Goal: Information Seeking & Learning: Learn about a topic

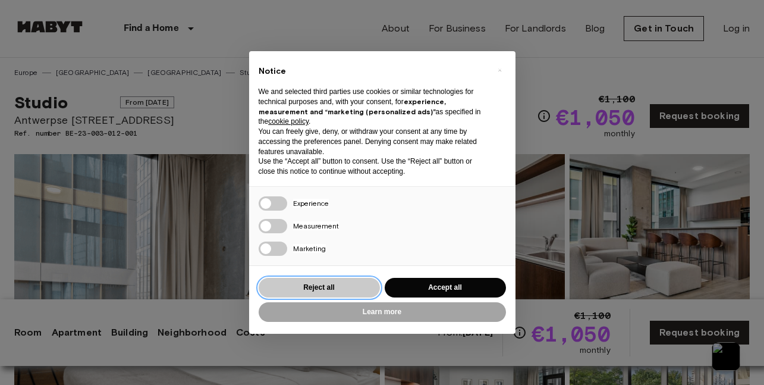
click at [309, 292] on button "Reject all" at bounding box center [319, 288] width 121 height 20
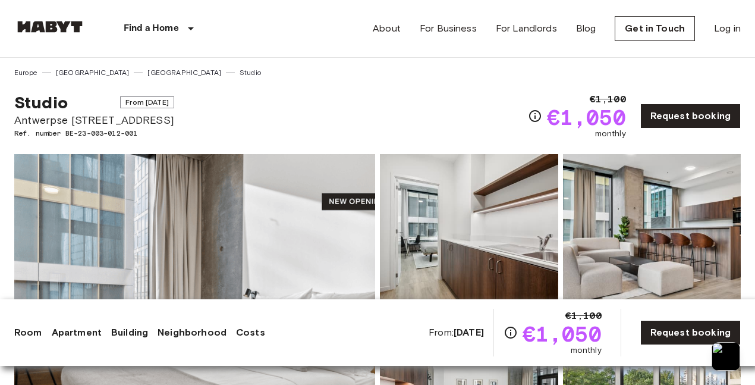
scroll to position [185, 0]
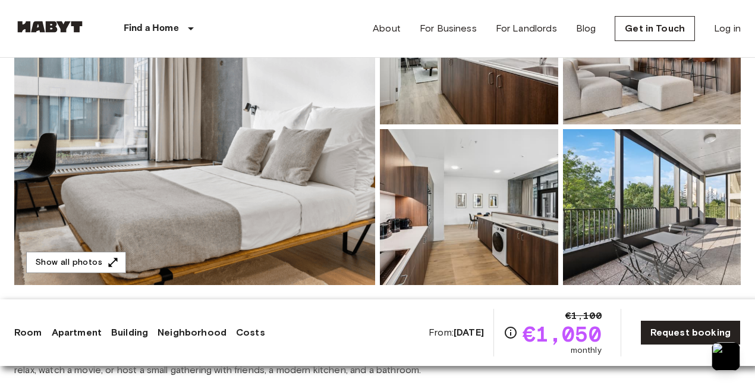
click at [455, 97] on img at bounding box center [469, 46] width 178 height 156
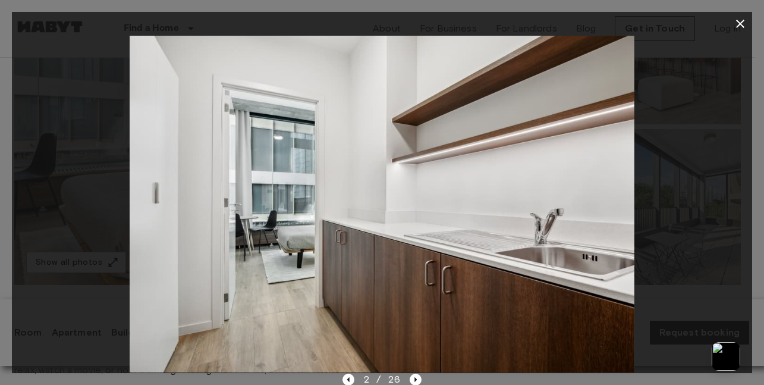
click at [743, 27] on icon "button" at bounding box center [740, 24] width 8 height 8
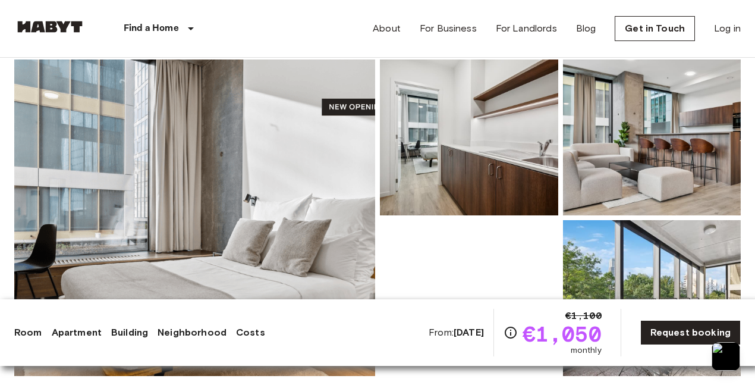
scroll to position [0, 0]
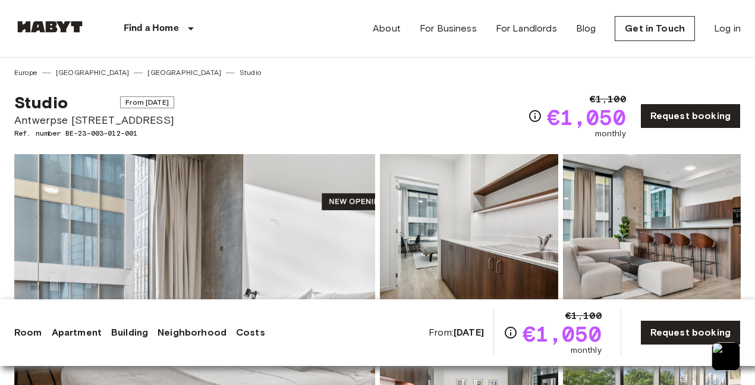
click at [307, 247] on img at bounding box center [194, 312] width 361 height 316
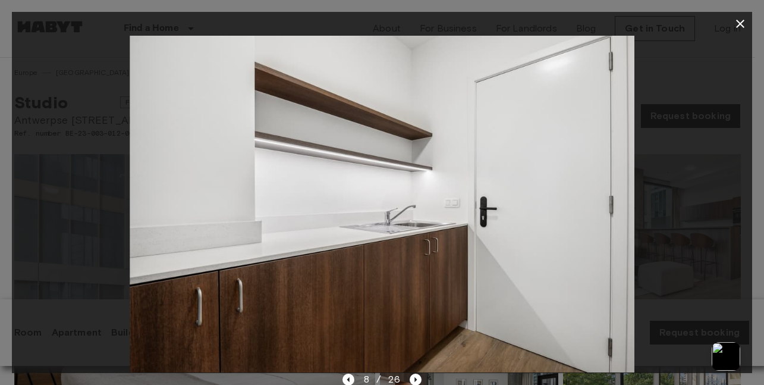
click at [35, 297] on div at bounding box center [382, 204] width 740 height 337
click at [733, 23] on icon "button" at bounding box center [740, 24] width 14 height 14
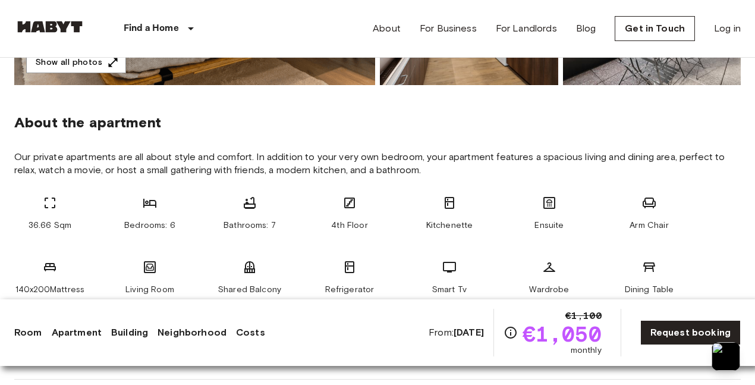
scroll to position [386, 0]
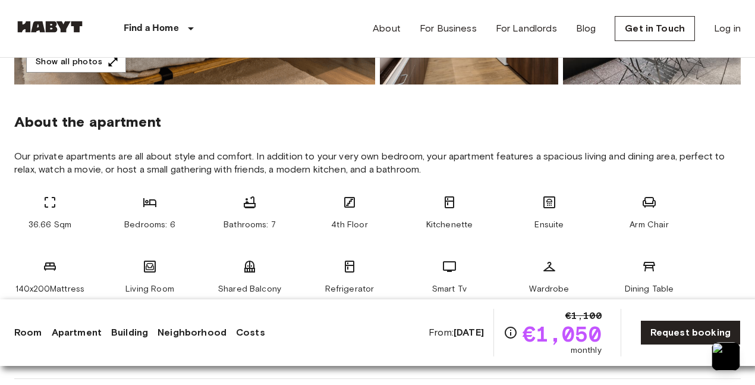
click at [552, 226] on span "Ensuite" at bounding box center [549, 225] width 29 height 12
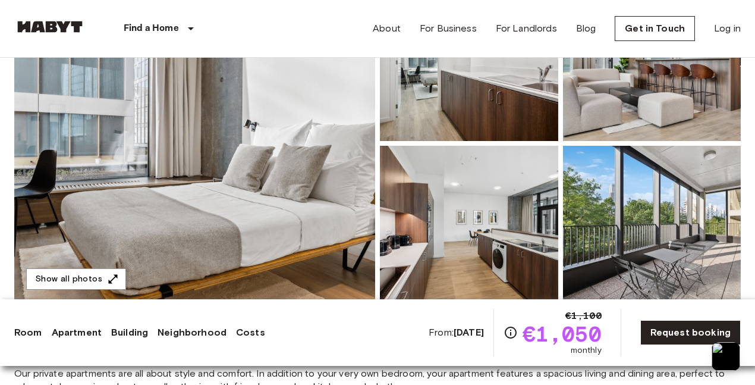
scroll to position [62, 0]
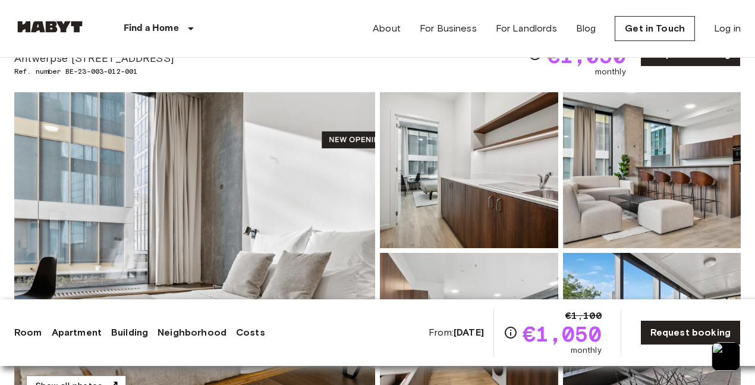
click at [257, 178] on img at bounding box center [194, 250] width 361 height 316
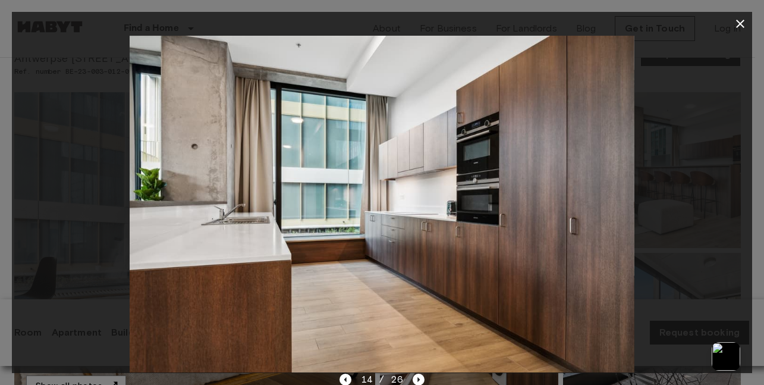
click at [79, 98] on div at bounding box center [382, 204] width 740 height 337
click at [738, 20] on icon "button" at bounding box center [740, 24] width 14 height 14
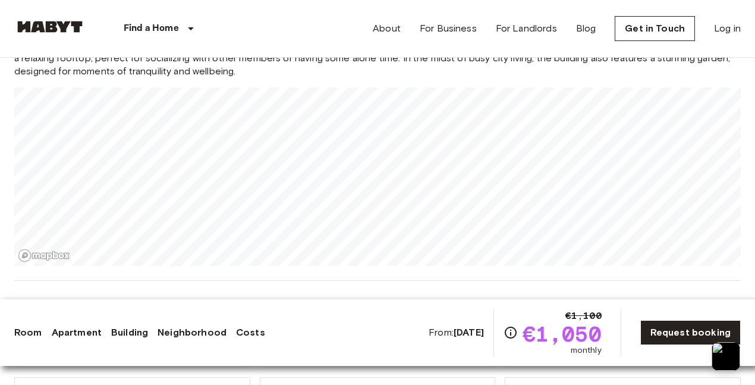
scroll to position [1071, 0]
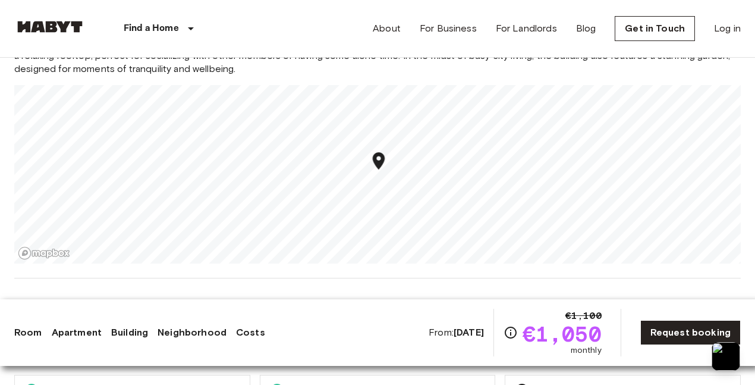
scroll to position [1074, 0]
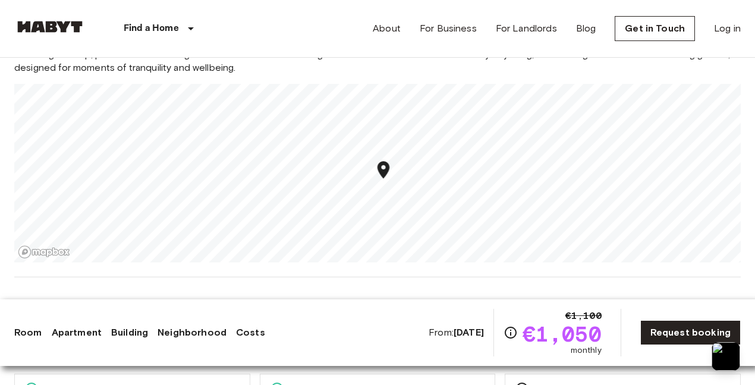
click at [184, 339] on div "Room Apartment Building Neighborhood Costs From: [DATE] €1,100 €1,050 monthly R…" at bounding box center [377, 333] width 727 height 48
click at [199, 332] on link "Neighborhood" at bounding box center [192, 332] width 69 height 14
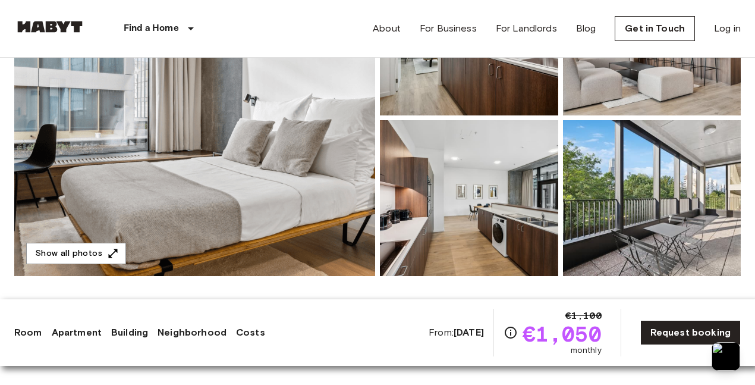
scroll to position [203, 0]
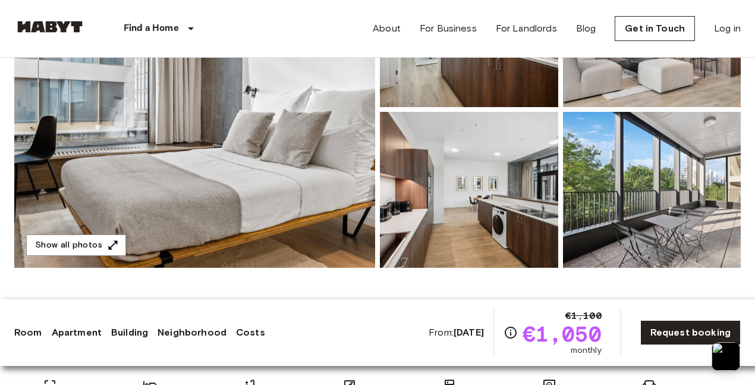
click at [230, 180] on img at bounding box center [194, 109] width 361 height 316
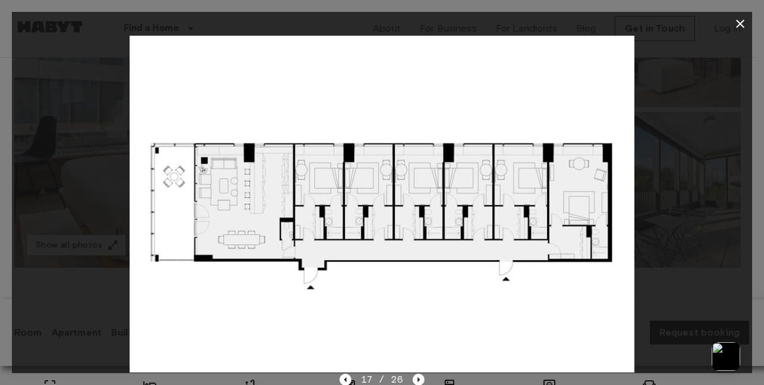
click at [724, 105] on div at bounding box center [382, 204] width 740 height 337
click at [746, 26] on icon "button" at bounding box center [740, 24] width 14 height 14
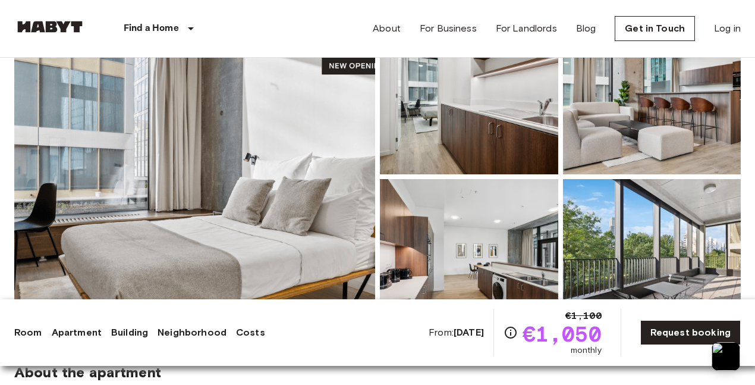
scroll to position [0, 0]
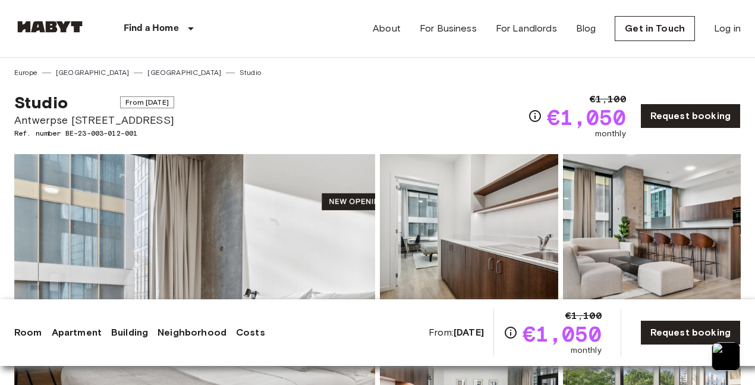
click at [211, 174] on img at bounding box center [194, 312] width 361 height 316
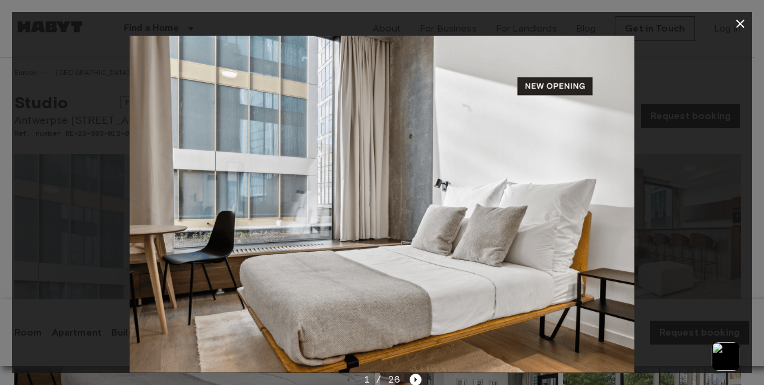
click at [69, 172] on div at bounding box center [382, 204] width 740 height 337
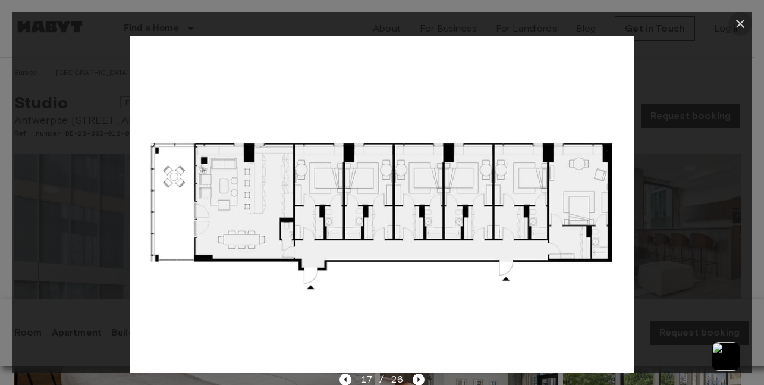
click at [735, 24] on icon "button" at bounding box center [740, 24] width 14 height 14
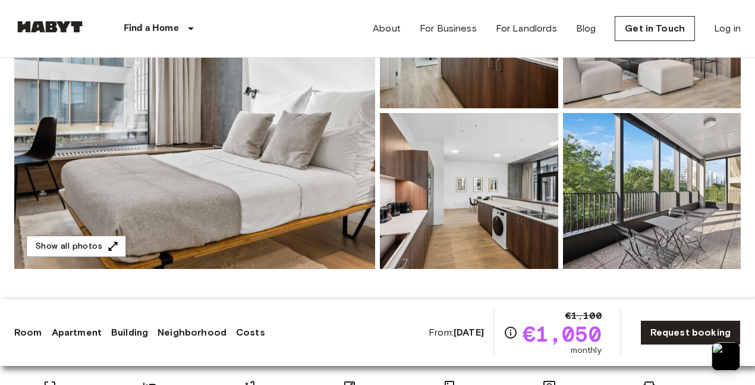
scroll to position [203, 0]
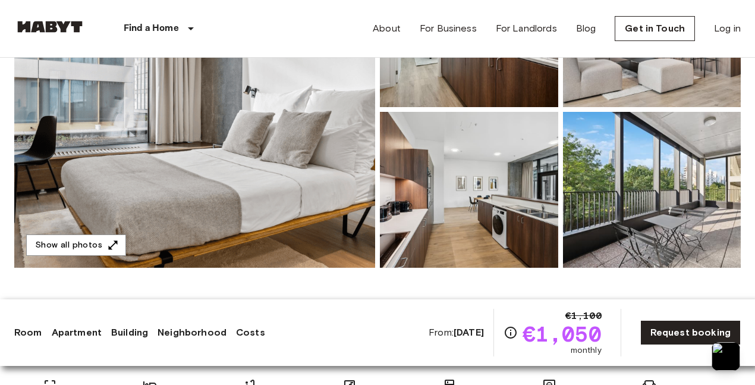
click at [641, 71] on img at bounding box center [652, 29] width 178 height 156
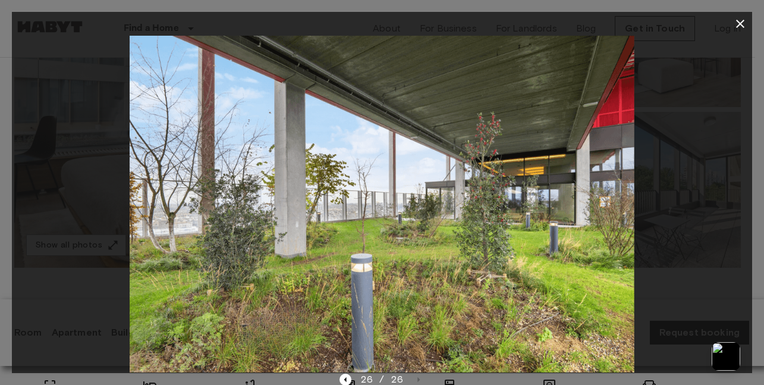
click at [699, 102] on div at bounding box center [382, 204] width 740 height 337
click at [740, 30] on icon "button" at bounding box center [740, 24] width 14 height 14
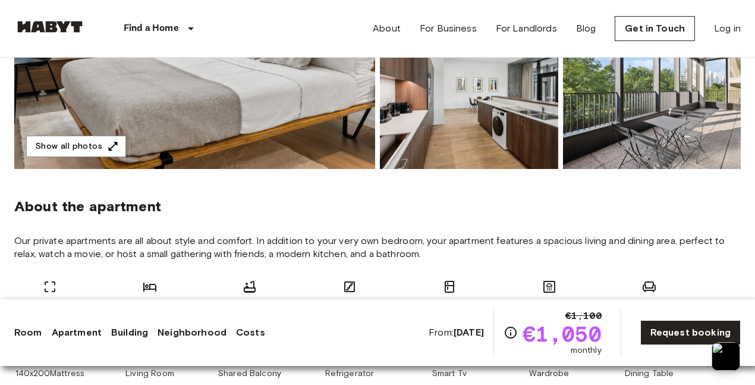
scroll to position [302, 0]
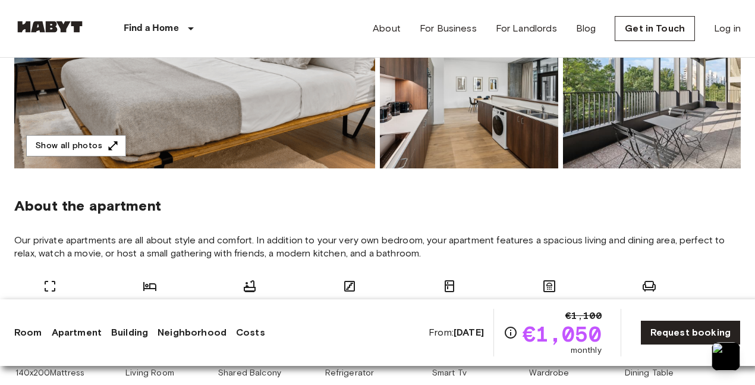
drag, startPoint x: 410, startPoint y: 334, endPoint x: 501, endPoint y: 325, distance: 91.4
click at [501, 325] on div "From: [DATE] €1,100 €1,050 monthly" at bounding box center [515, 333] width 173 height 48
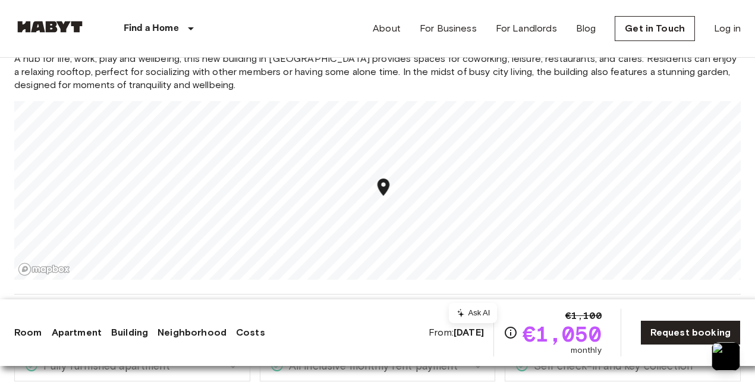
scroll to position [1090, 0]
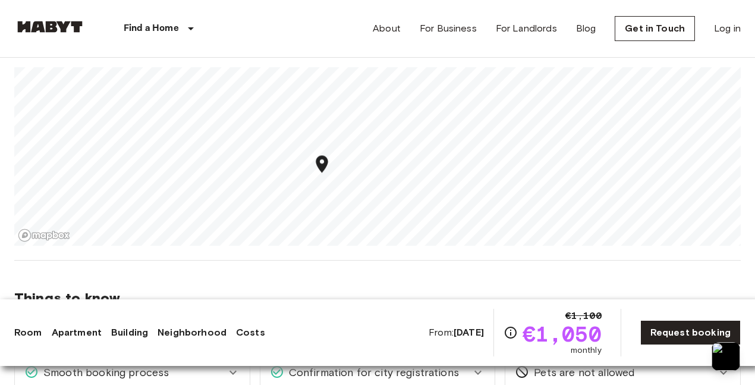
drag, startPoint x: 328, startPoint y: 120, endPoint x: 320, endPoint y: 171, distance: 52.4
click at [320, 171] on icon "Map marker" at bounding box center [322, 163] width 12 height 17
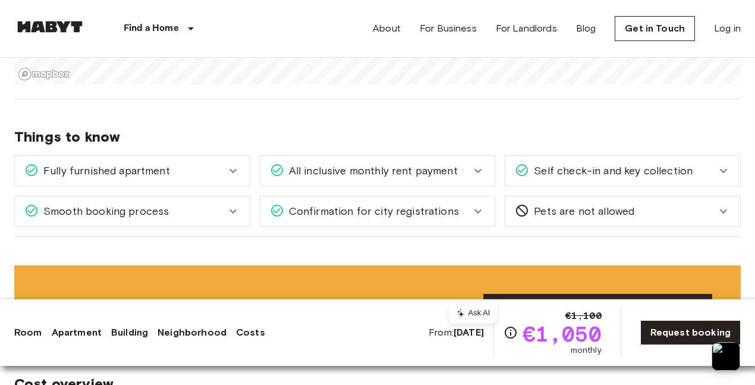
scroll to position [1252, 0]
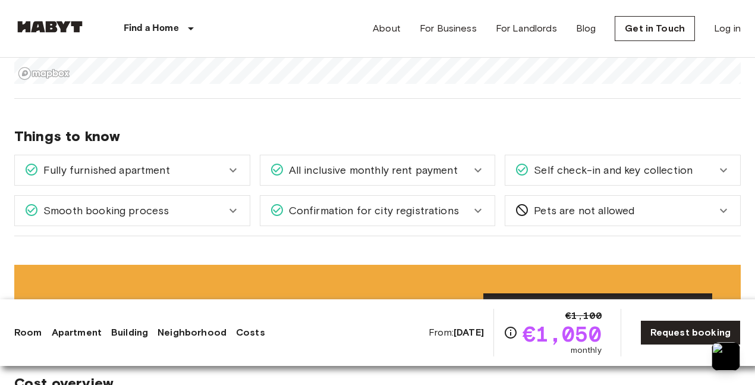
click at [432, 166] on span "All inclusive monthly rent payment" at bounding box center [371, 169] width 174 height 15
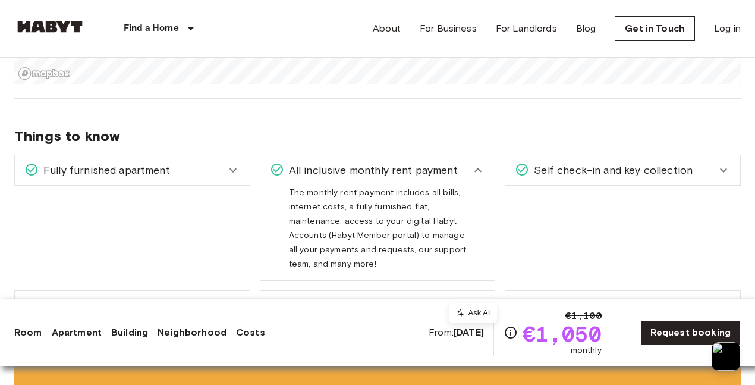
click at [614, 172] on span "Self check-in and key collection" at bounding box center [611, 169] width 164 height 15
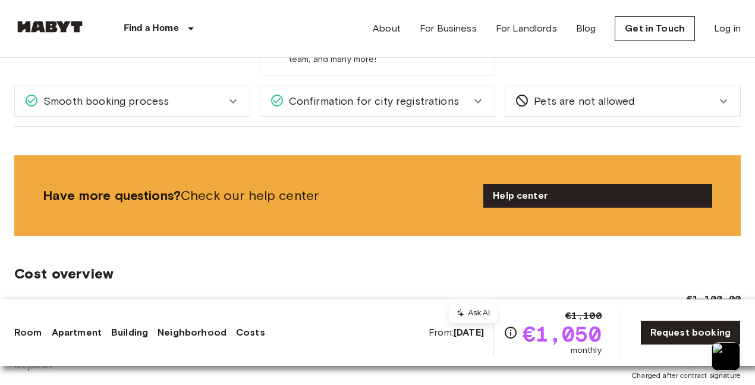
scroll to position [1457, 0]
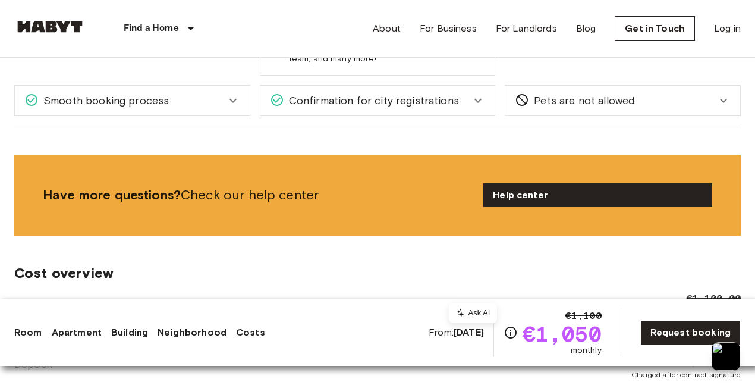
click at [206, 109] on div "Smooth booking process" at bounding box center [132, 101] width 235 height 30
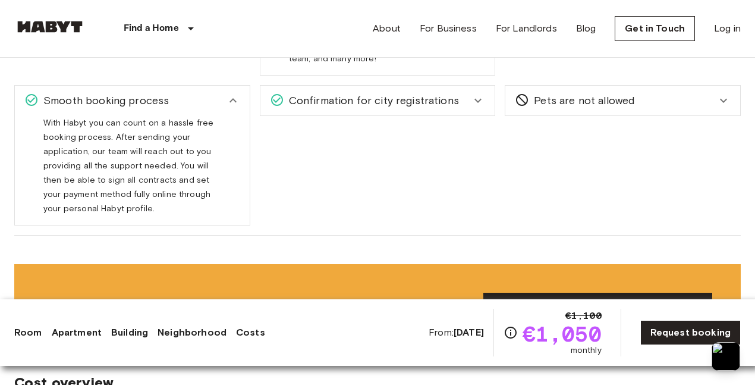
click at [370, 95] on span "Confirmation for city registrations" at bounding box center [371, 100] width 175 height 15
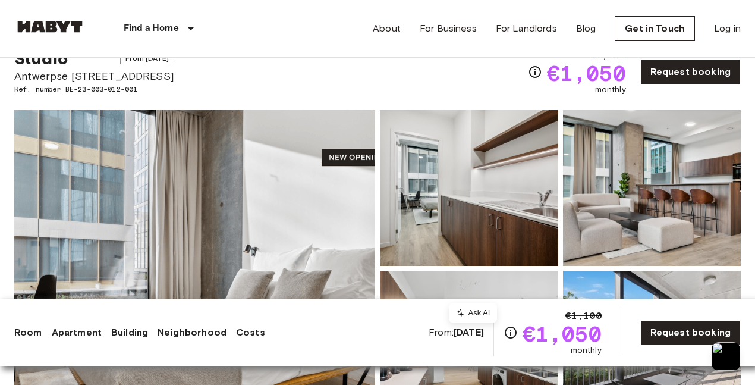
scroll to position [0, 0]
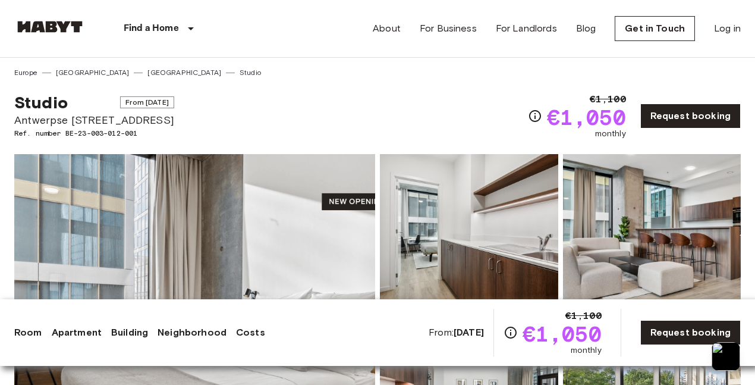
click at [515, 218] on img at bounding box center [469, 232] width 178 height 156
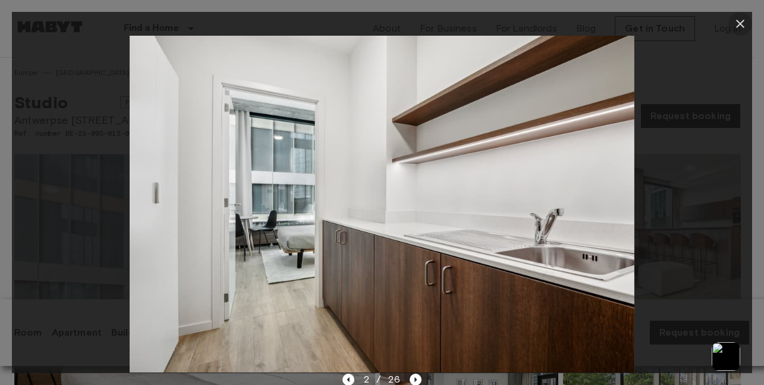
click at [737, 32] on button "button" at bounding box center [740, 24] width 24 height 24
